Goal: Information Seeking & Learning: Learn about a topic

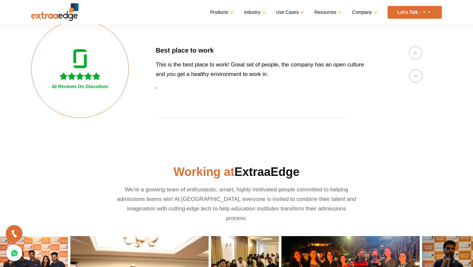
scroll to position [154, 0]
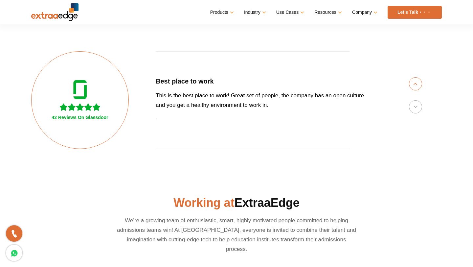
click at [416, 84] on button "Previous" at bounding box center [415, 83] width 13 height 13
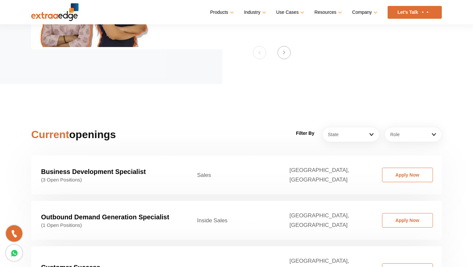
scroll to position [930, 0]
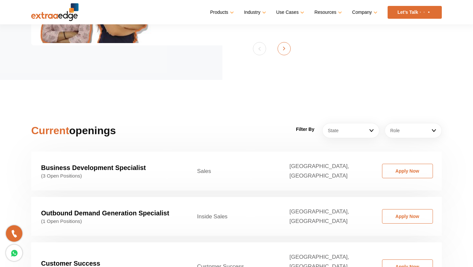
click at [283, 42] on button "Next" at bounding box center [284, 48] width 13 height 13
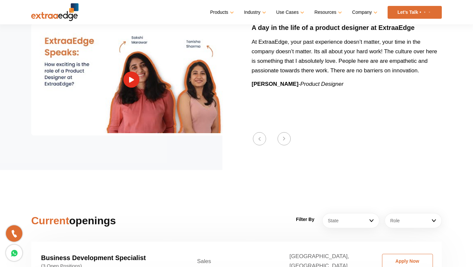
scroll to position [800, 0]
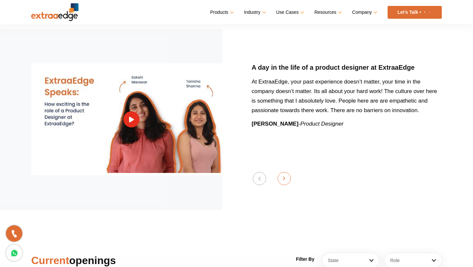
click at [288, 172] on button "Next" at bounding box center [284, 178] width 13 height 13
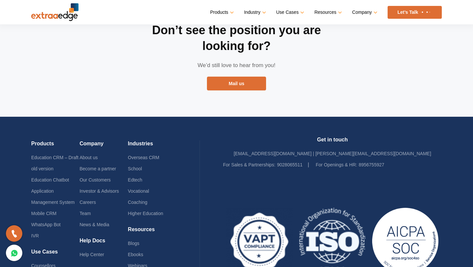
scroll to position [1335, 0]
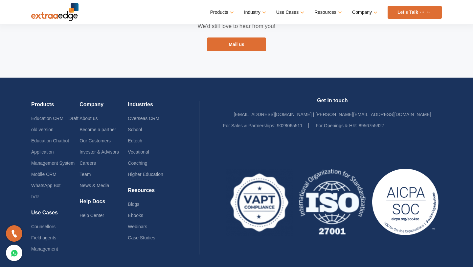
click at [411, 178] on img at bounding box center [405, 202] width 73 height 66
click at [411, 183] on img at bounding box center [405, 202] width 73 height 66
click at [16, 232] on icon at bounding box center [15, 234] width 8 height 10
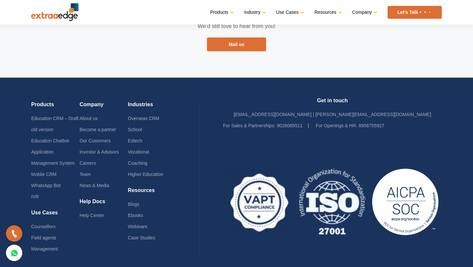
click at [14, 252] on icon at bounding box center [15, 253] width 8 height 10
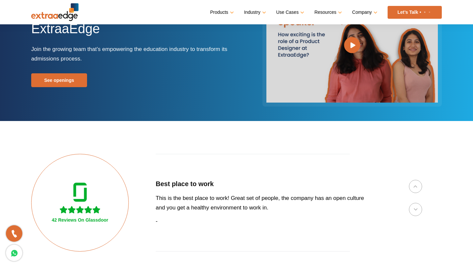
scroll to position [0, 0]
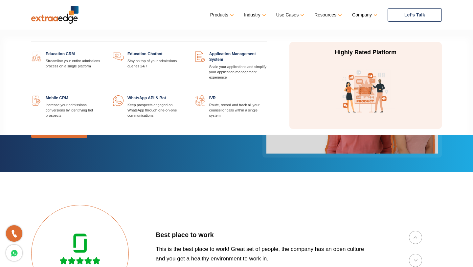
click at [267, 51] on link at bounding box center [267, 51] width 0 height 0
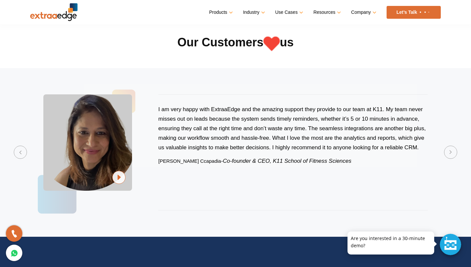
scroll to position [1324, 0]
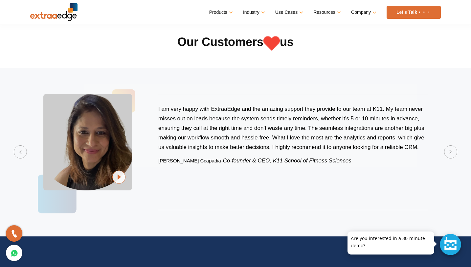
click at [444, 152] on div "Previous ExtraaEdge is an incredibly dynamic and trustworthy platform that trul…" at bounding box center [235, 152] width 421 height 142
click at [448, 154] on button "Next" at bounding box center [450, 151] width 13 height 13
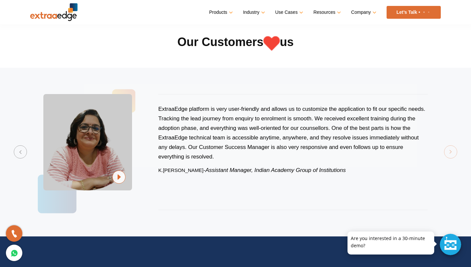
click at [448, 154] on section "Previous ExtraaEdge is an incredibly dynamic and trustworthy platform that trul…" at bounding box center [235, 152] width 471 height 169
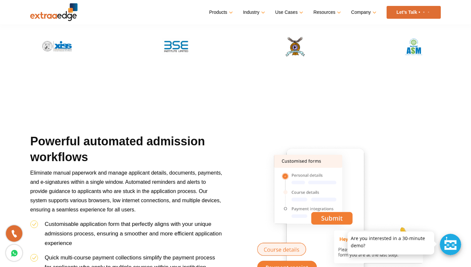
scroll to position [0, 0]
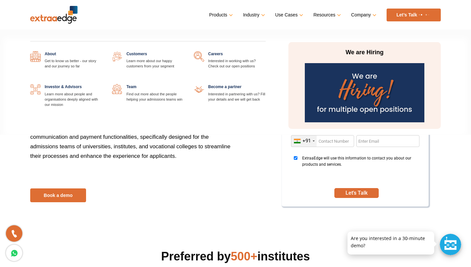
click at [266, 84] on link at bounding box center [266, 84] width 0 height 0
